Goal: Information Seeking & Learning: Find specific fact

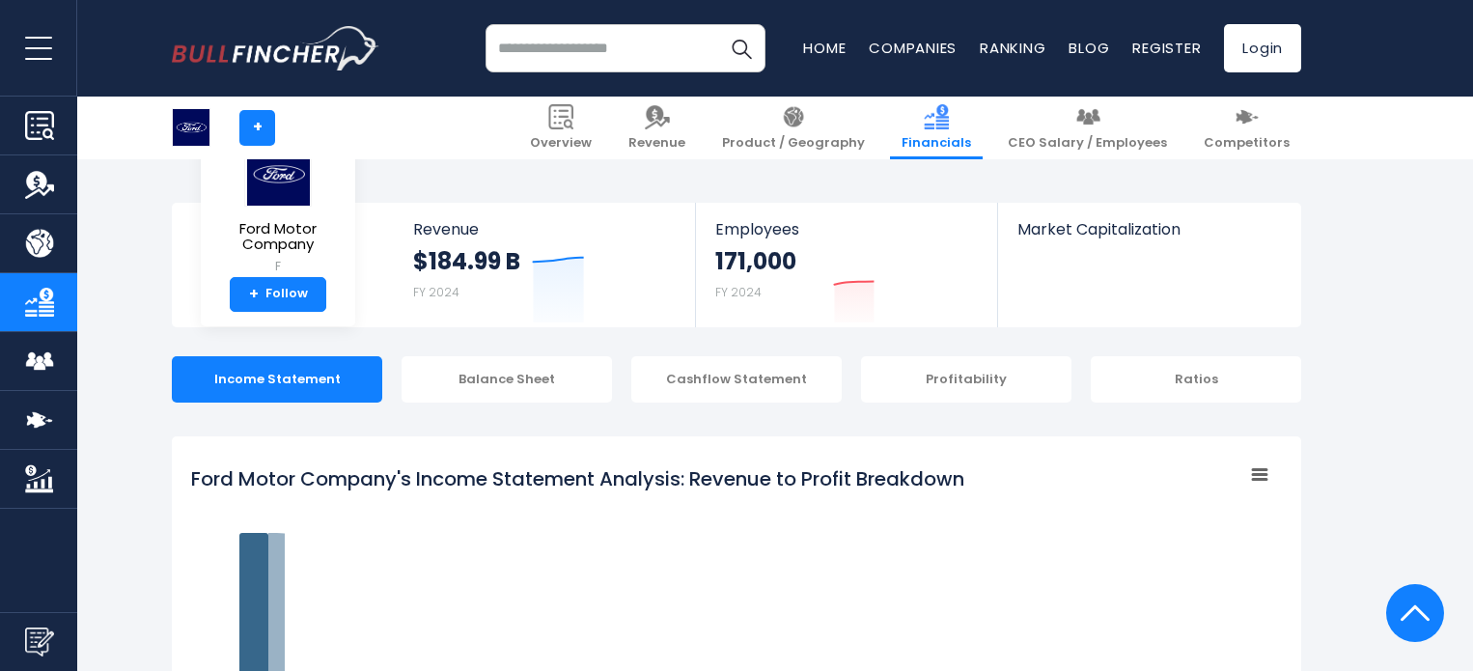
scroll to position [1631, 0]
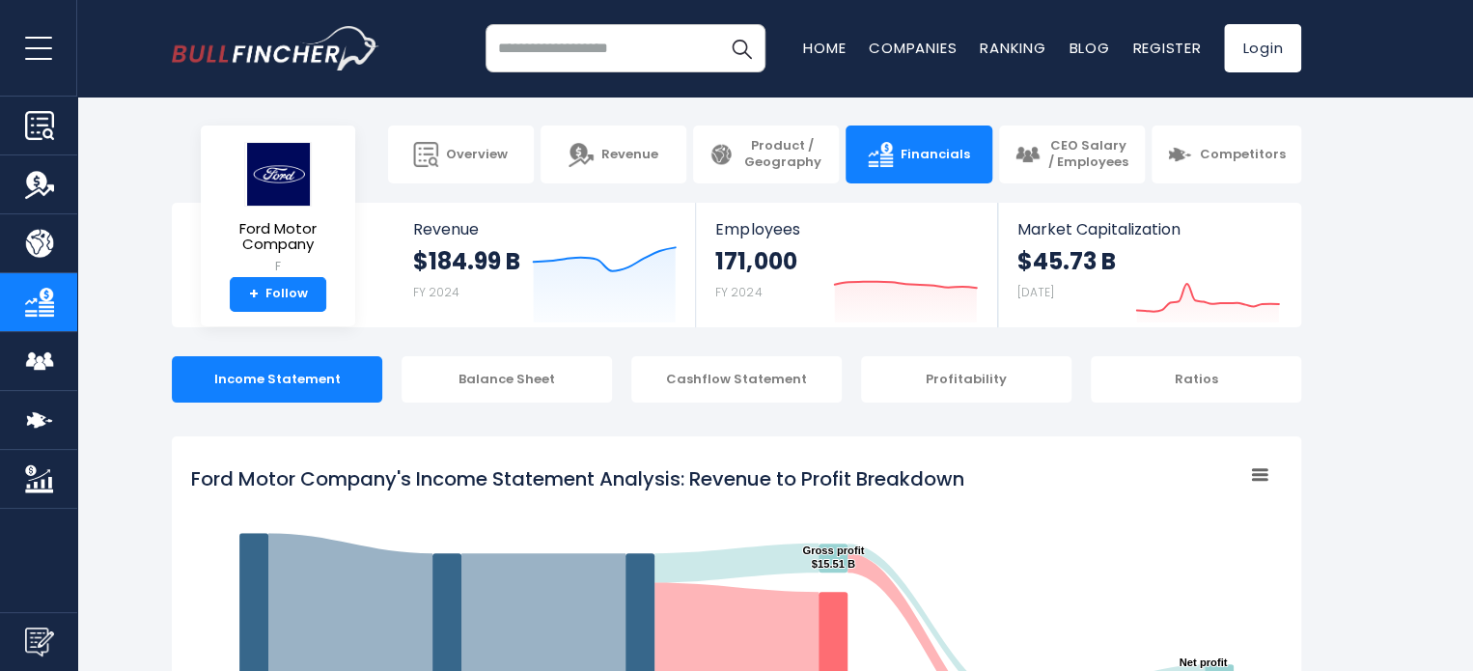
scroll to position [2383, 0]
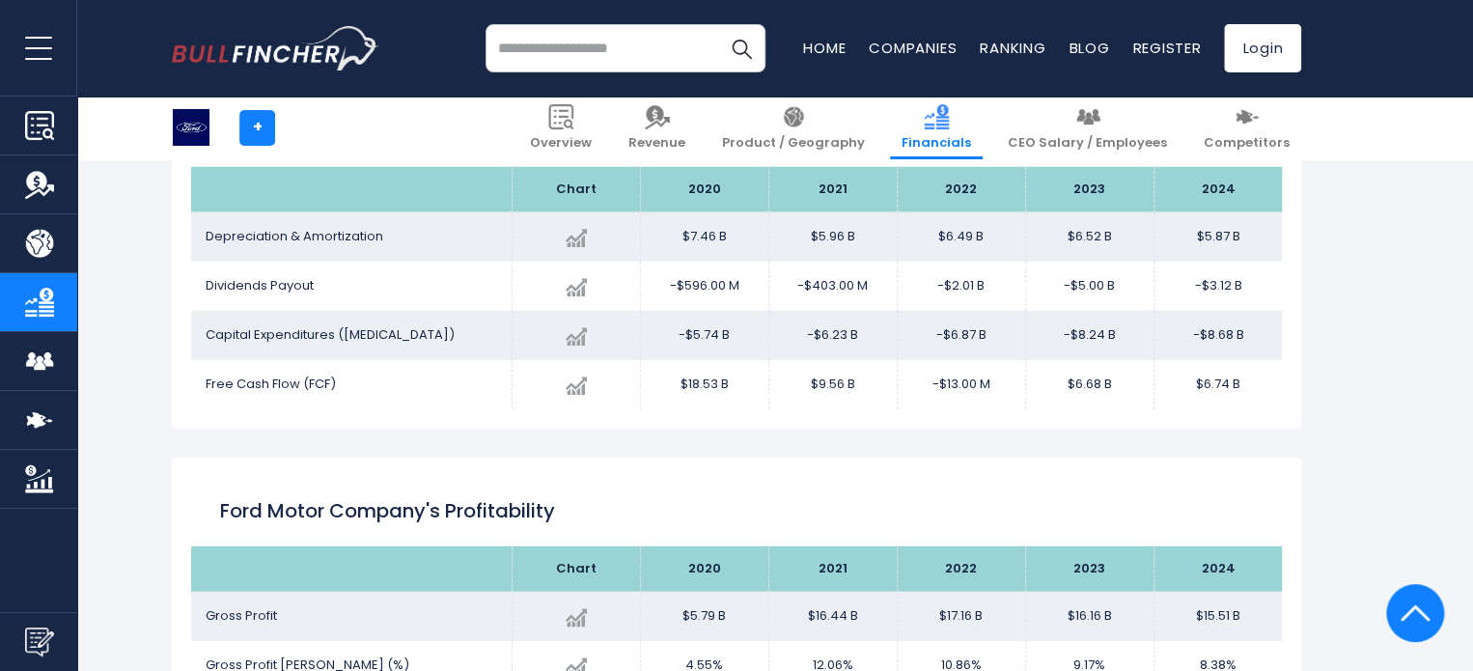
scroll to position [1631, 0]
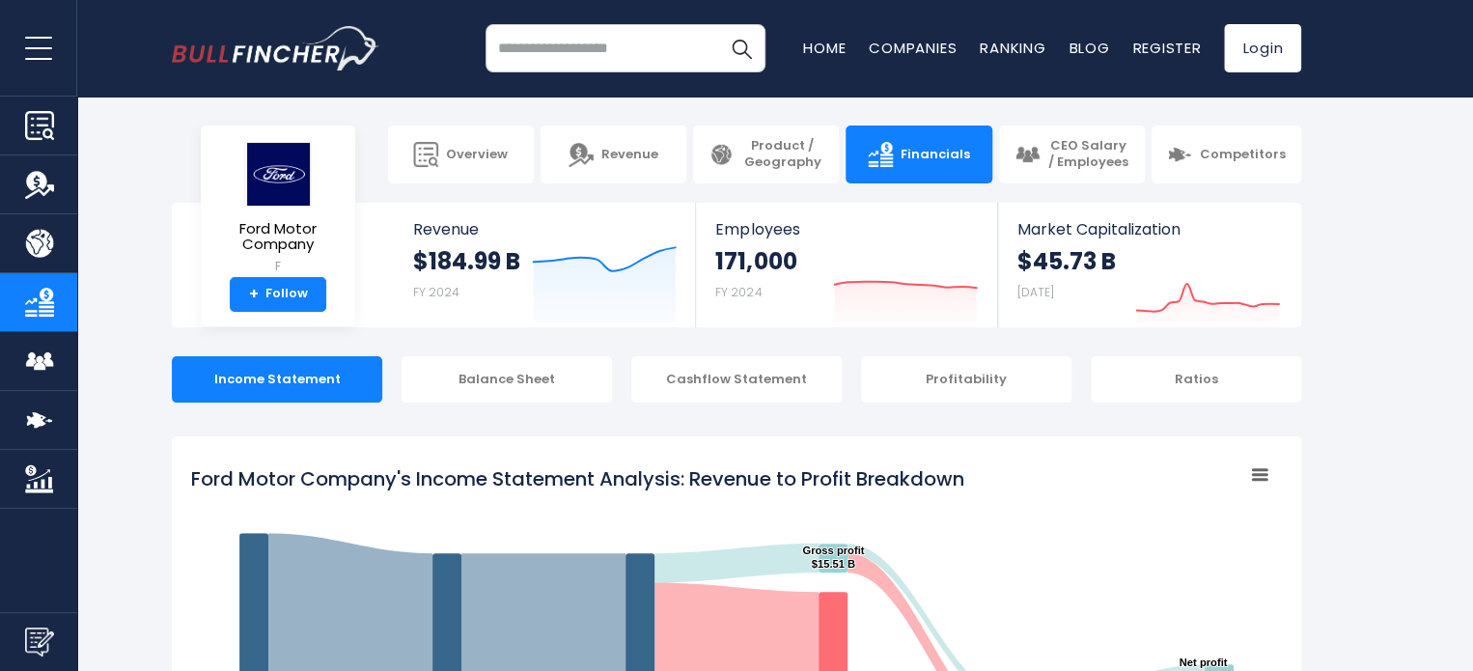
scroll to position [2383, 0]
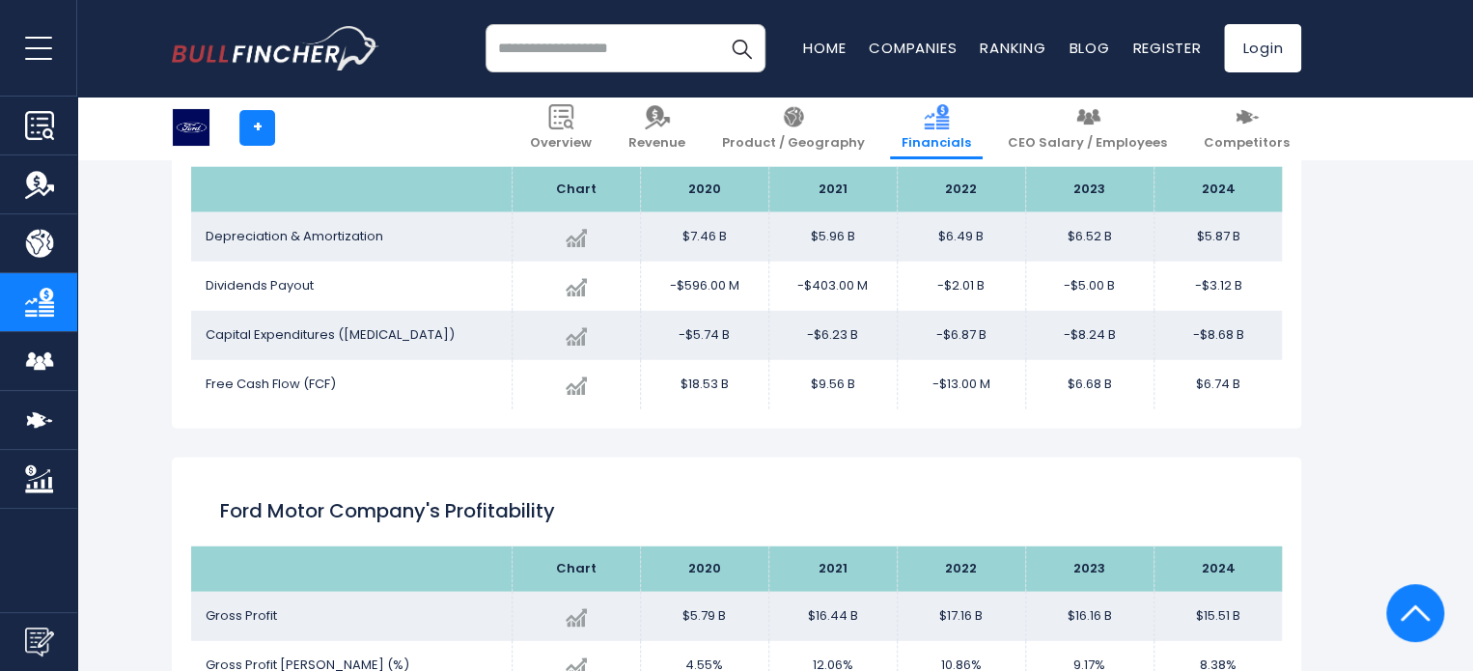
drag, startPoint x: 691, startPoint y: 332, endPoint x: 716, endPoint y: 332, distance: 25.1
click at [716, 332] on td "-$5.74 B" at bounding box center [704, 335] width 128 height 49
copy td "5.74"
drag, startPoint x: 823, startPoint y: 336, endPoint x: 846, endPoint y: 337, distance: 23.2
click at [846, 337] on td "-$6.23 B" at bounding box center [833, 335] width 128 height 49
